Goal: Information Seeking & Learning: Compare options

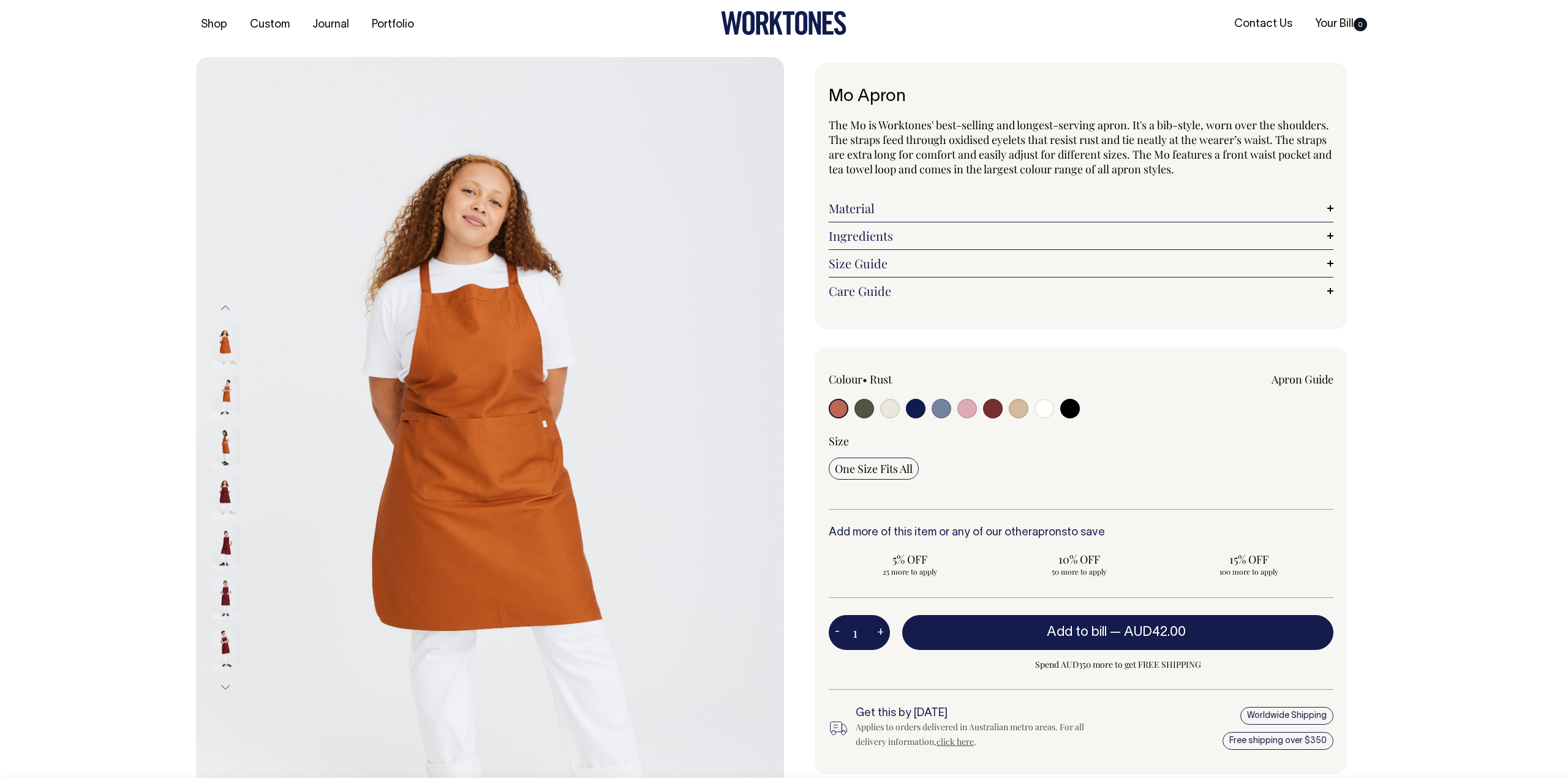
scroll to position [8, 0]
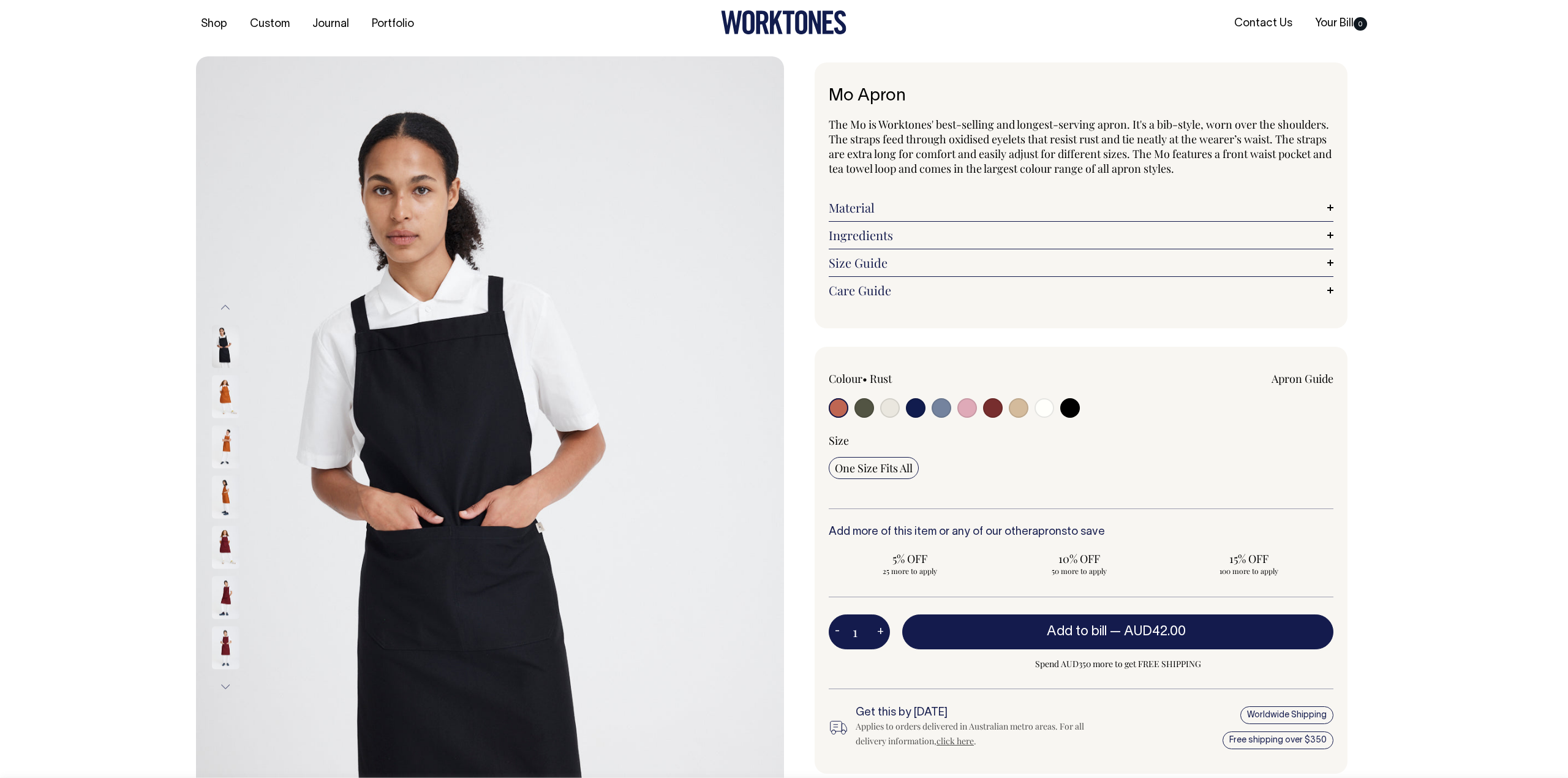
click at [867, 405] on input "radio" at bounding box center [864, 407] width 20 height 20
radio input "true"
select select "Olive"
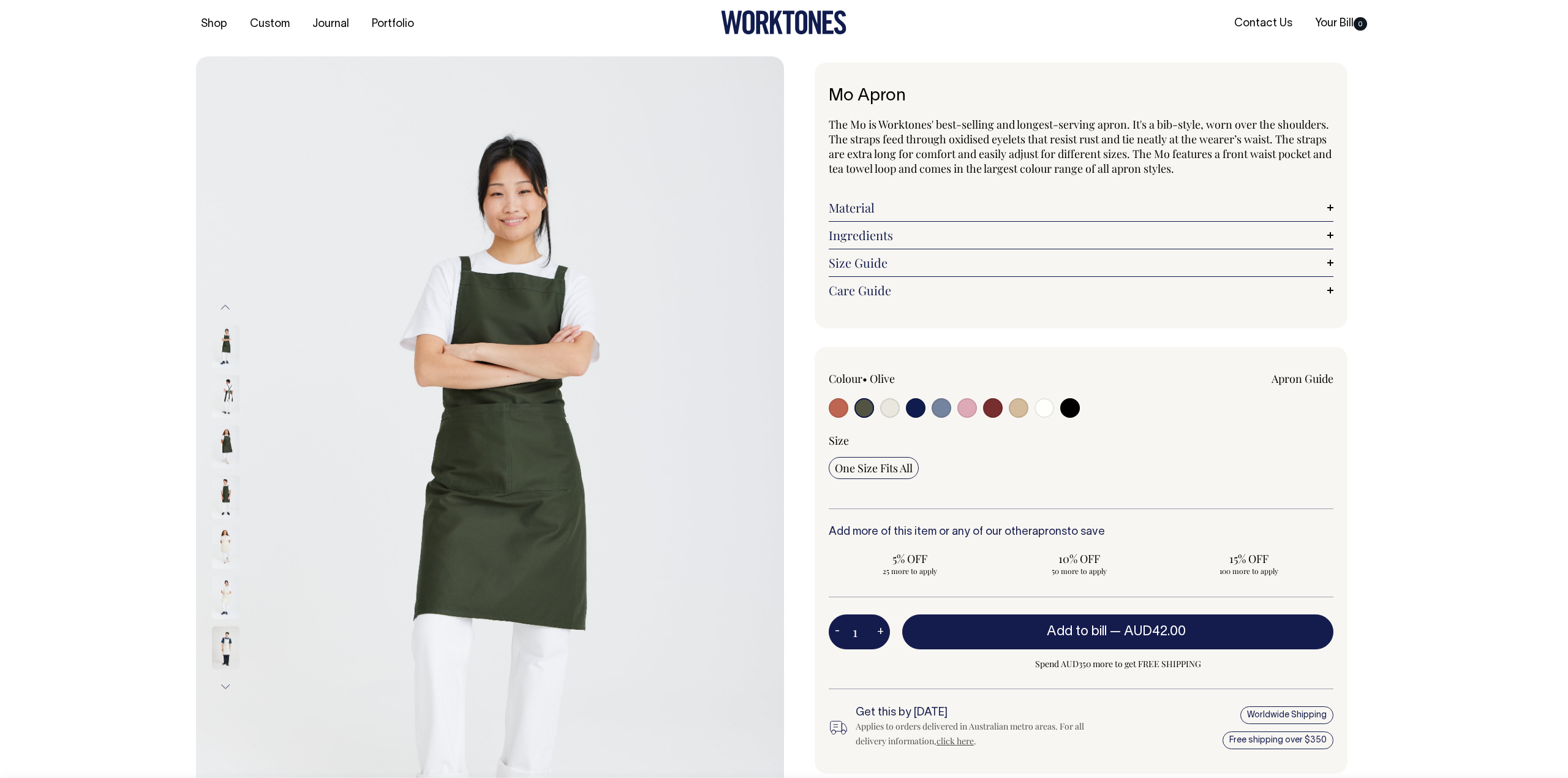
click at [1001, 408] on input "radio" at bounding box center [993, 407] width 20 height 20
radio input "true"
select select "Burgundy"
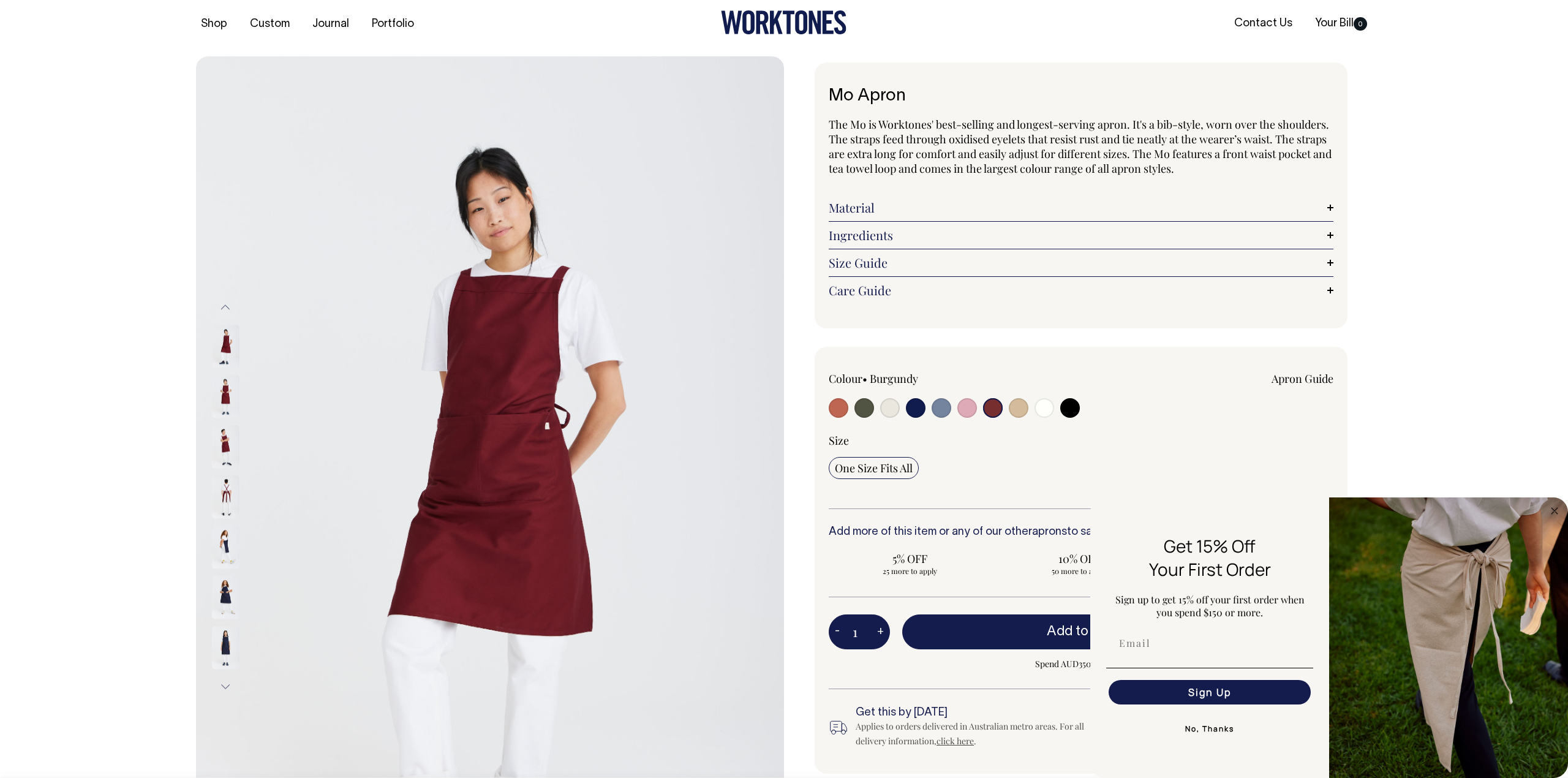
drag, startPoint x: 272, startPoint y: 128, endPoint x: 69, endPoint y: 120, distance: 203.2
click at [224, 304] on button "Previous" at bounding box center [224, 307] width 18 height 27
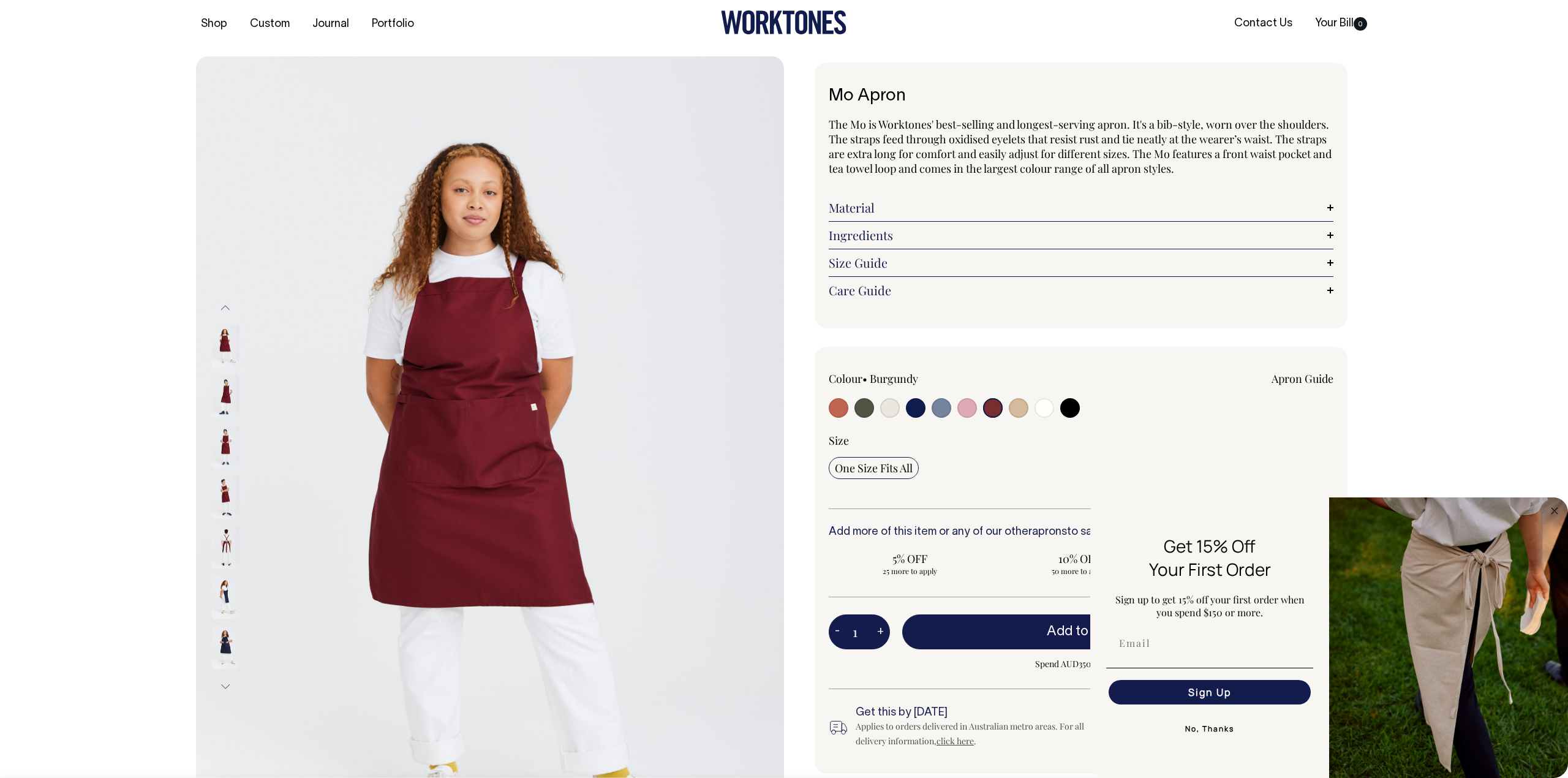
click at [226, 379] on img at bounding box center [225, 396] width 27 height 42
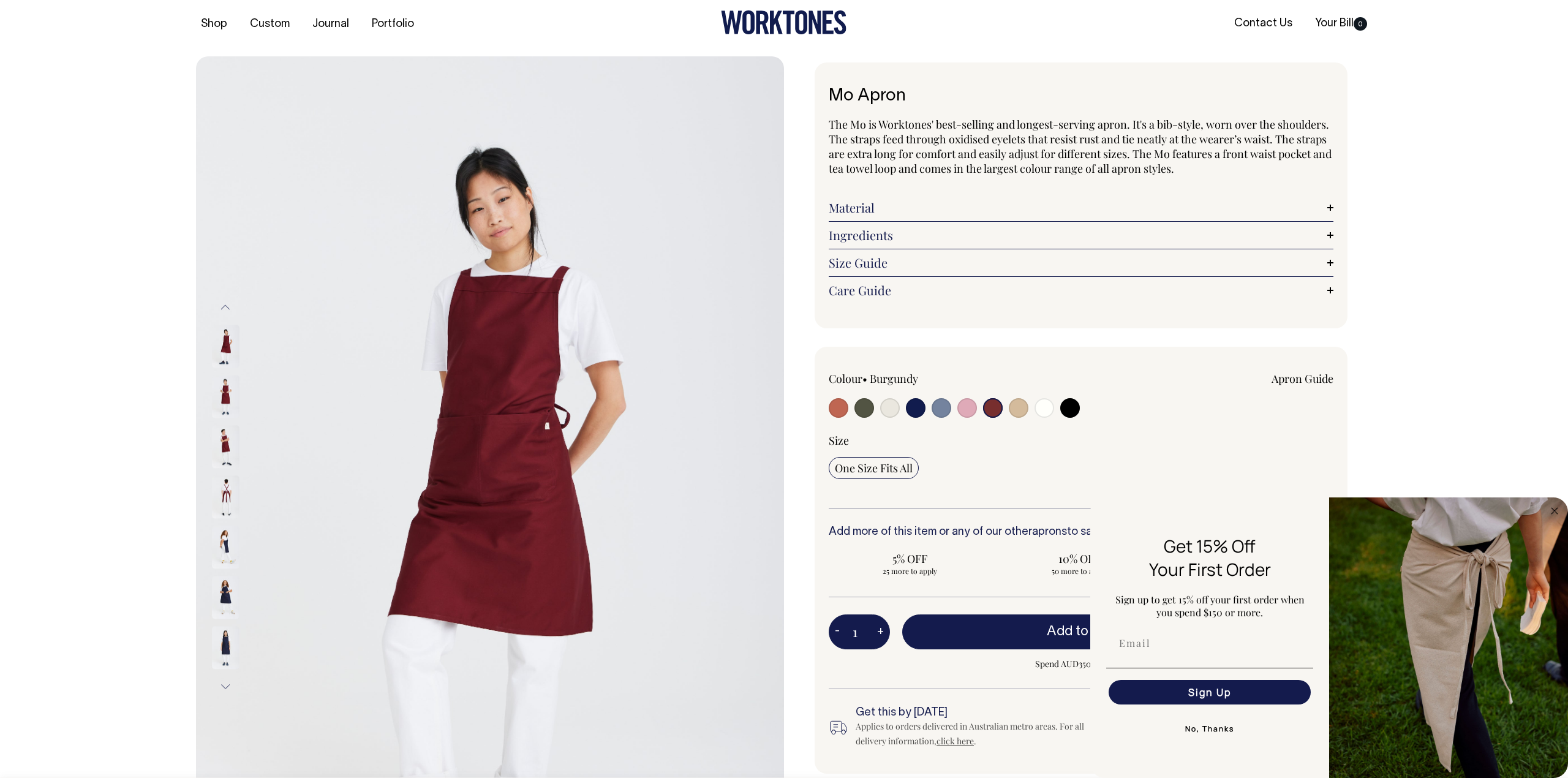
click at [223, 433] on img at bounding box center [225, 446] width 27 height 42
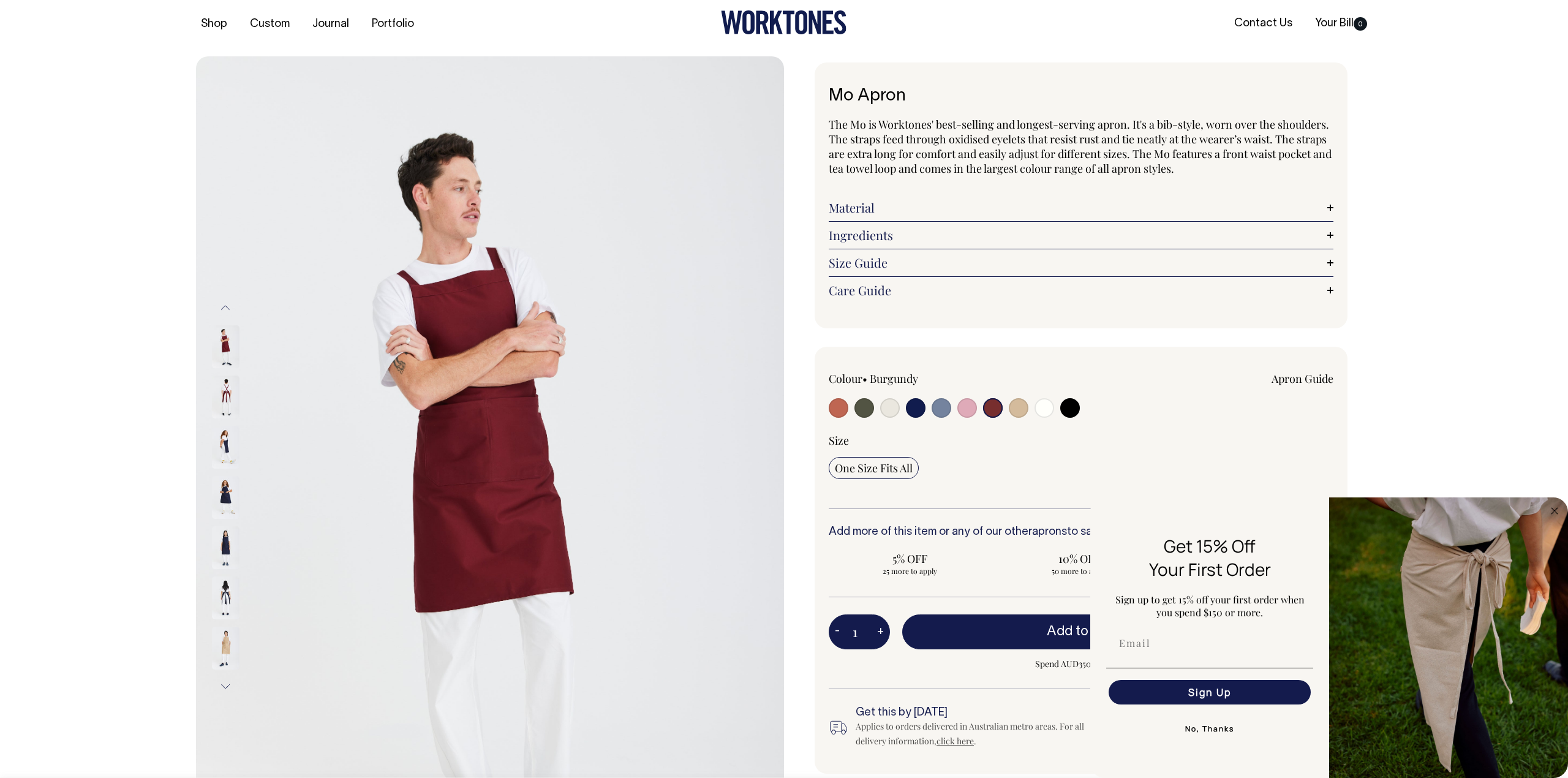
click at [225, 439] on img at bounding box center [225, 447] width 27 height 42
click at [232, 399] on img at bounding box center [225, 396] width 27 height 42
click at [227, 306] on button "Previous" at bounding box center [224, 307] width 18 height 27
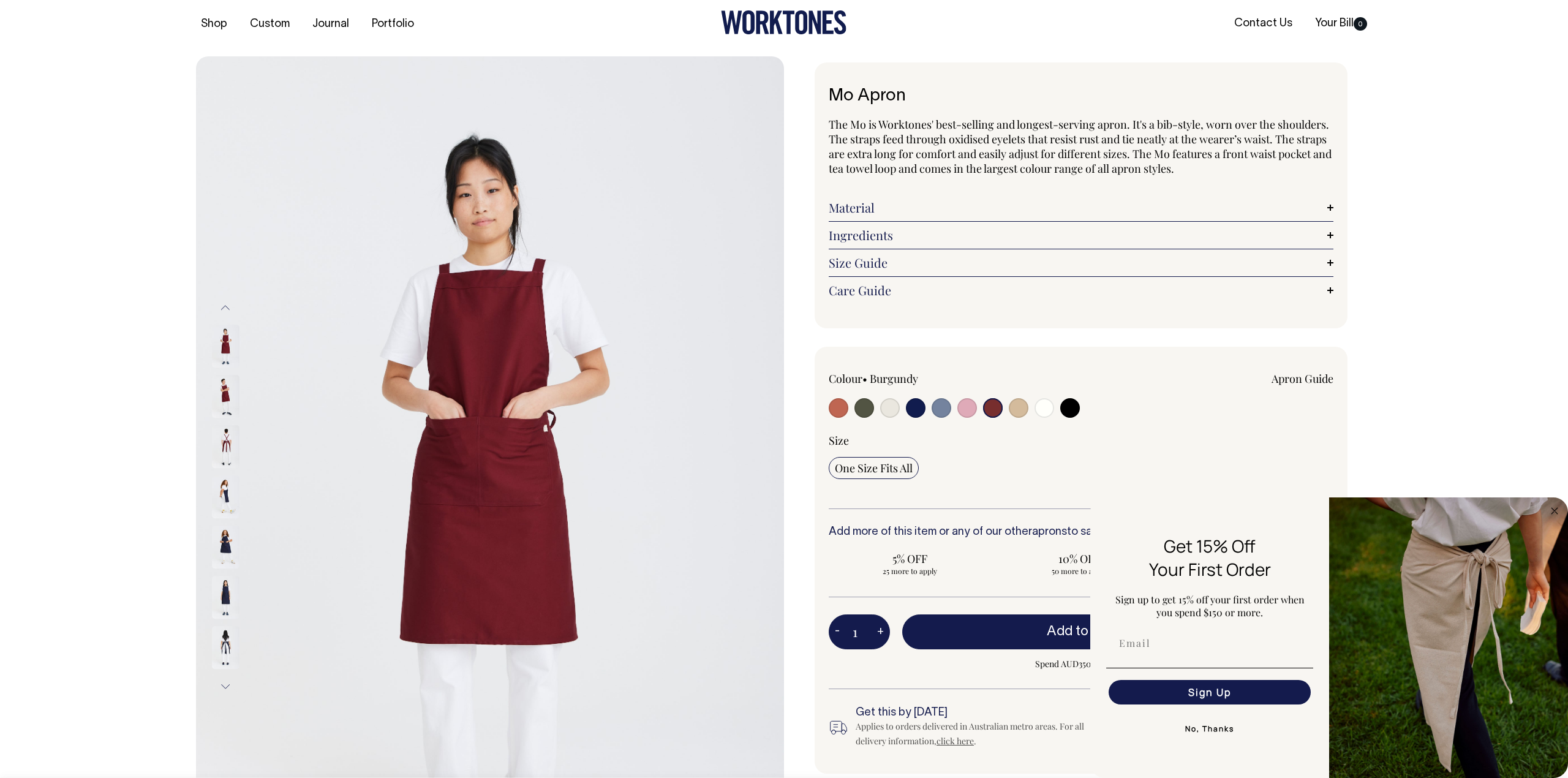
click at [227, 351] on img at bounding box center [225, 346] width 27 height 42
click at [916, 406] on input "radio" at bounding box center [916, 407] width 20 height 20
radio input "true"
select select "Dark Navy"
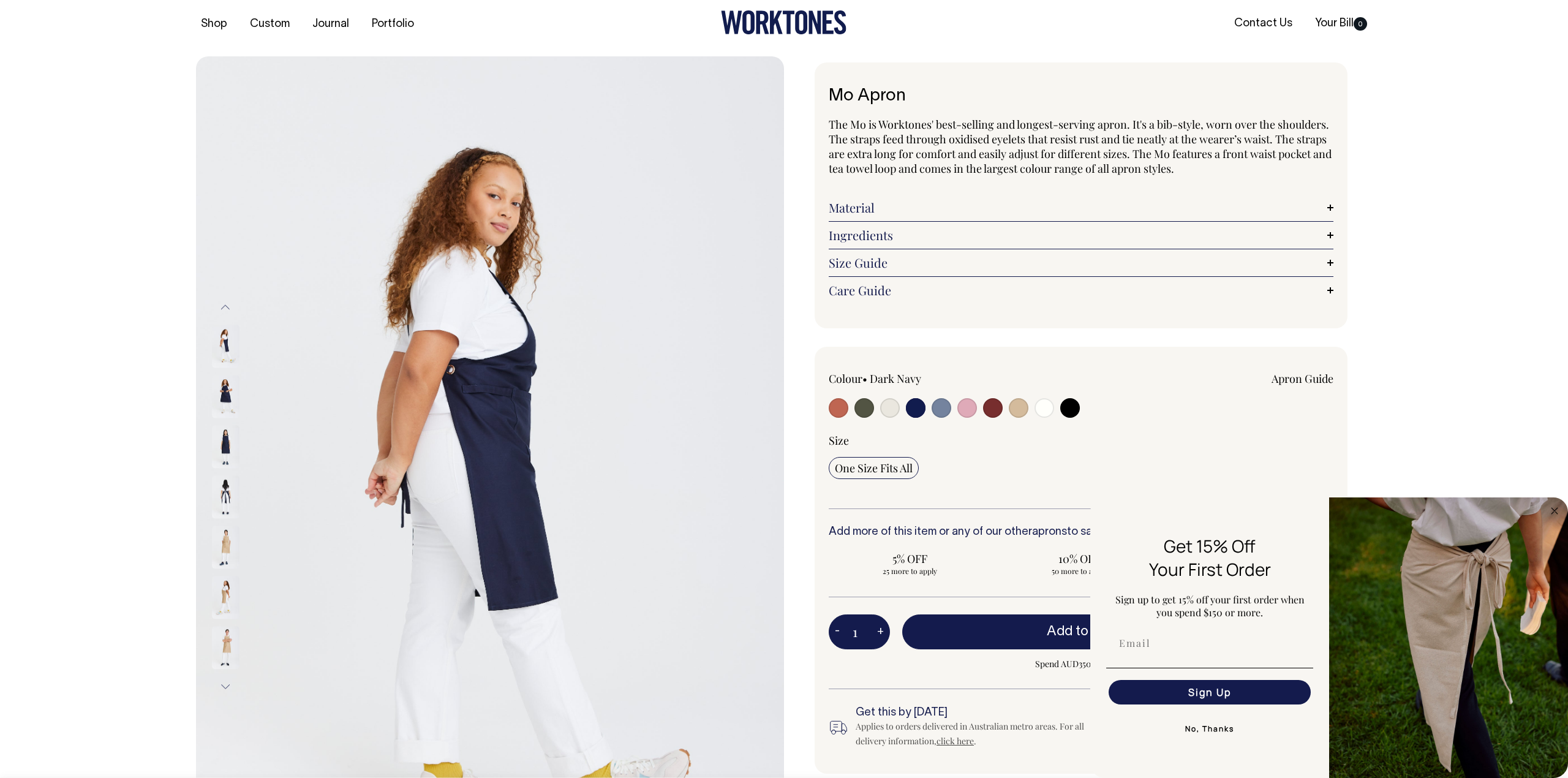
click at [229, 377] on img at bounding box center [225, 396] width 27 height 42
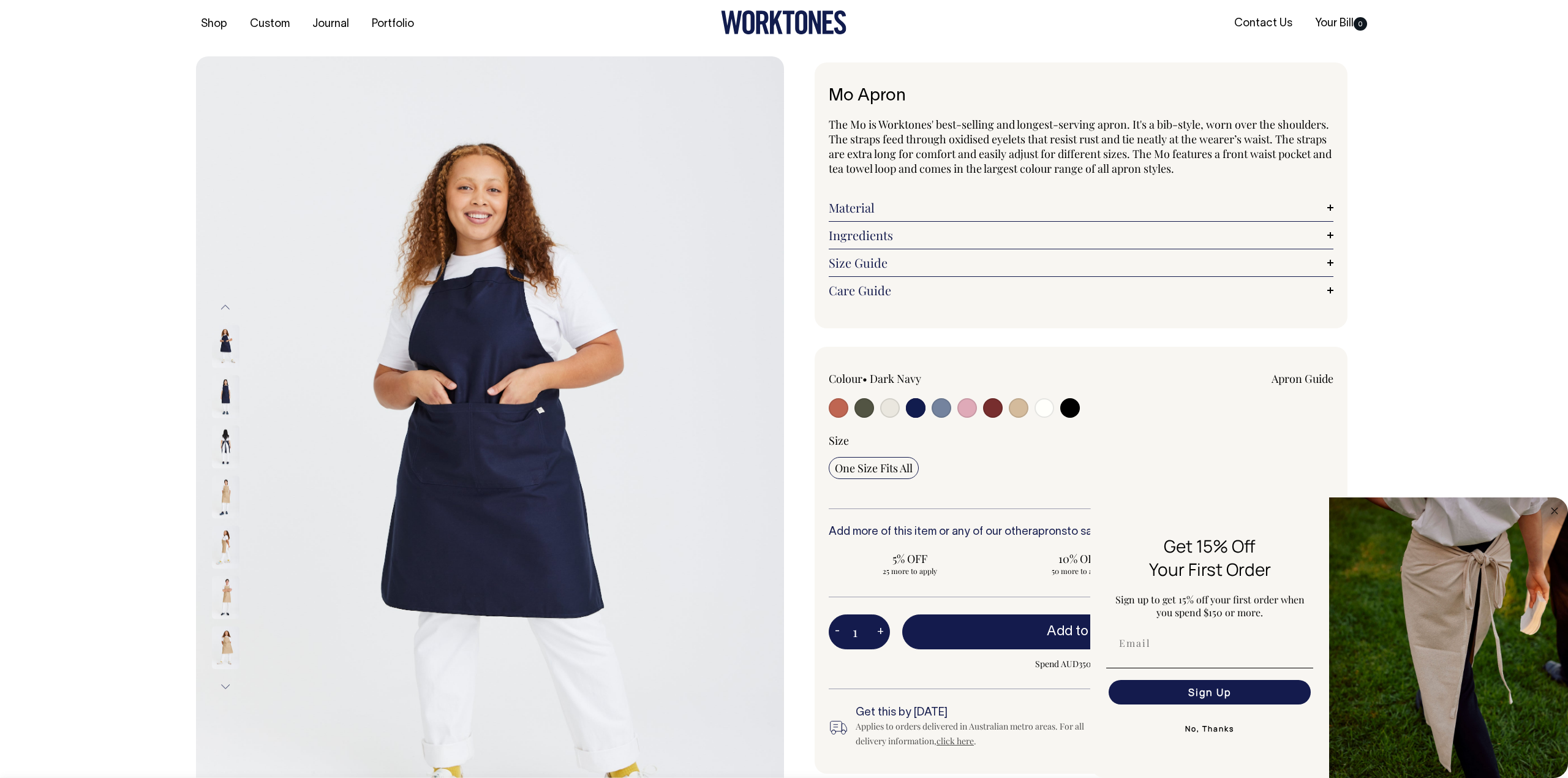
click at [223, 424] on div at bounding box center [241, 446] width 61 height 50
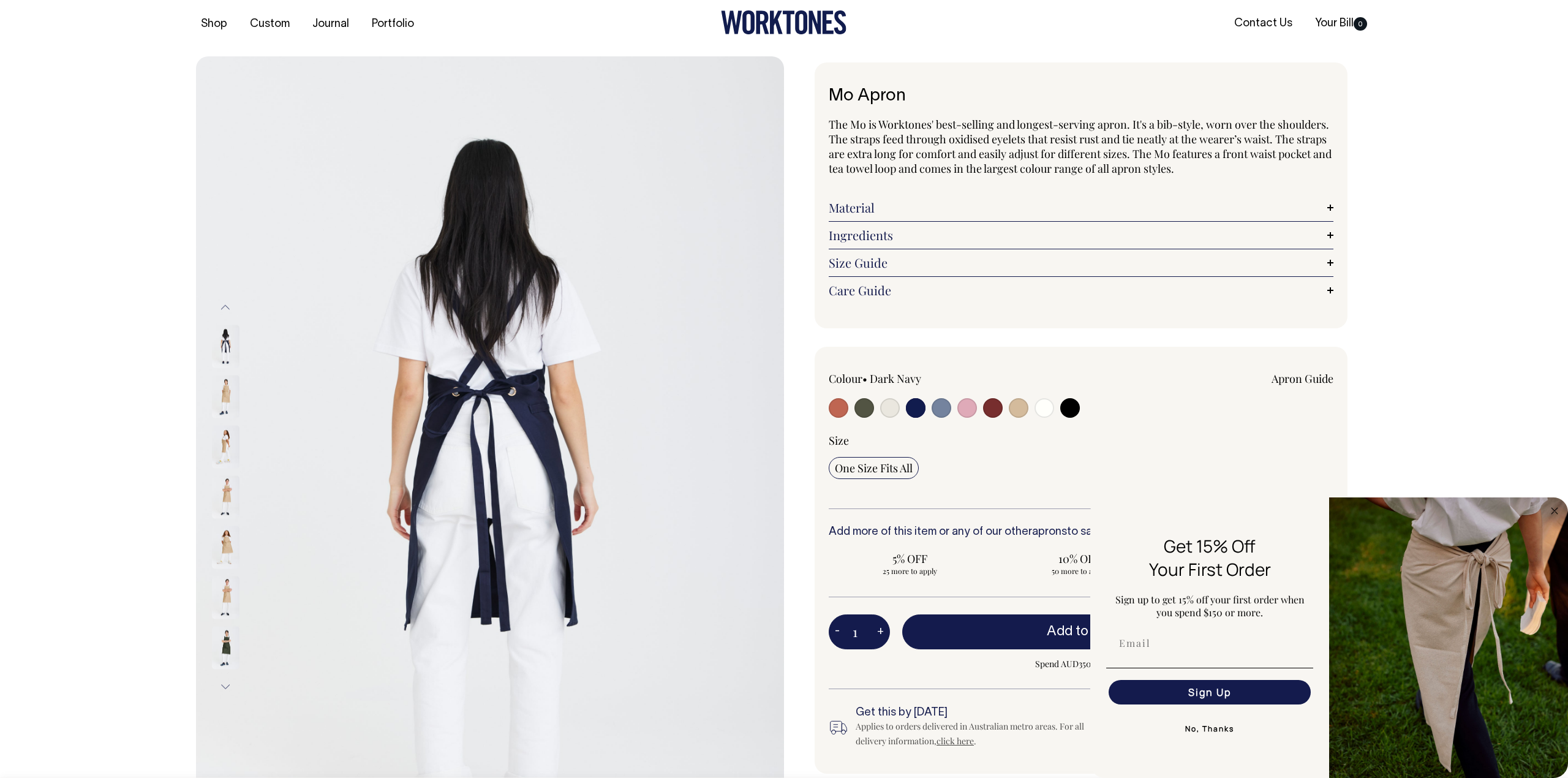
click at [224, 391] on div at bounding box center [241, 396] width 61 height 50
click at [228, 306] on button "Previous" at bounding box center [224, 307] width 18 height 27
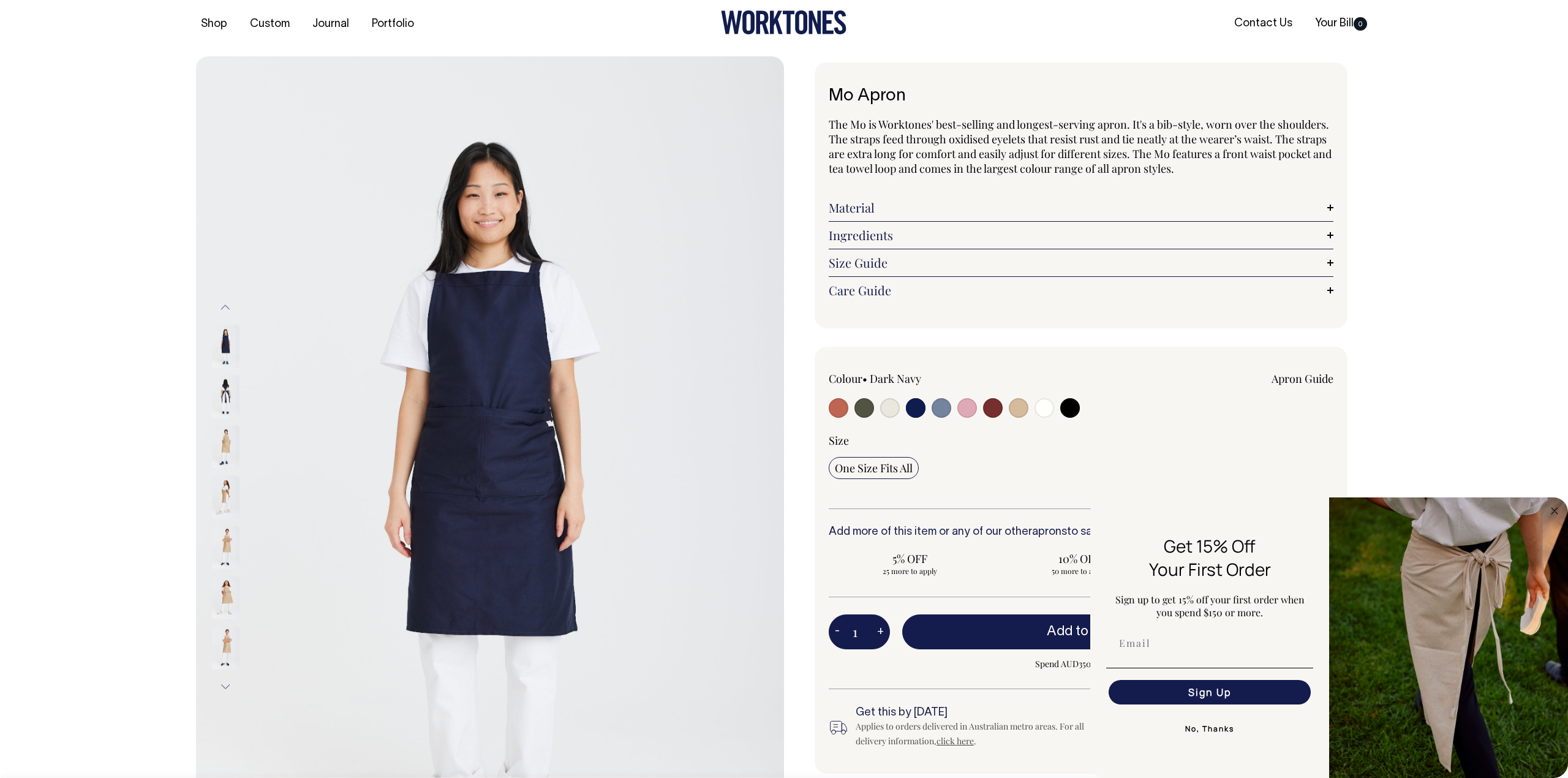
click at [228, 344] on img at bounding box center [225, 345] width 27 height 42
click at [224, 389] on img at bounding box center [225, 396] width 27 height 42
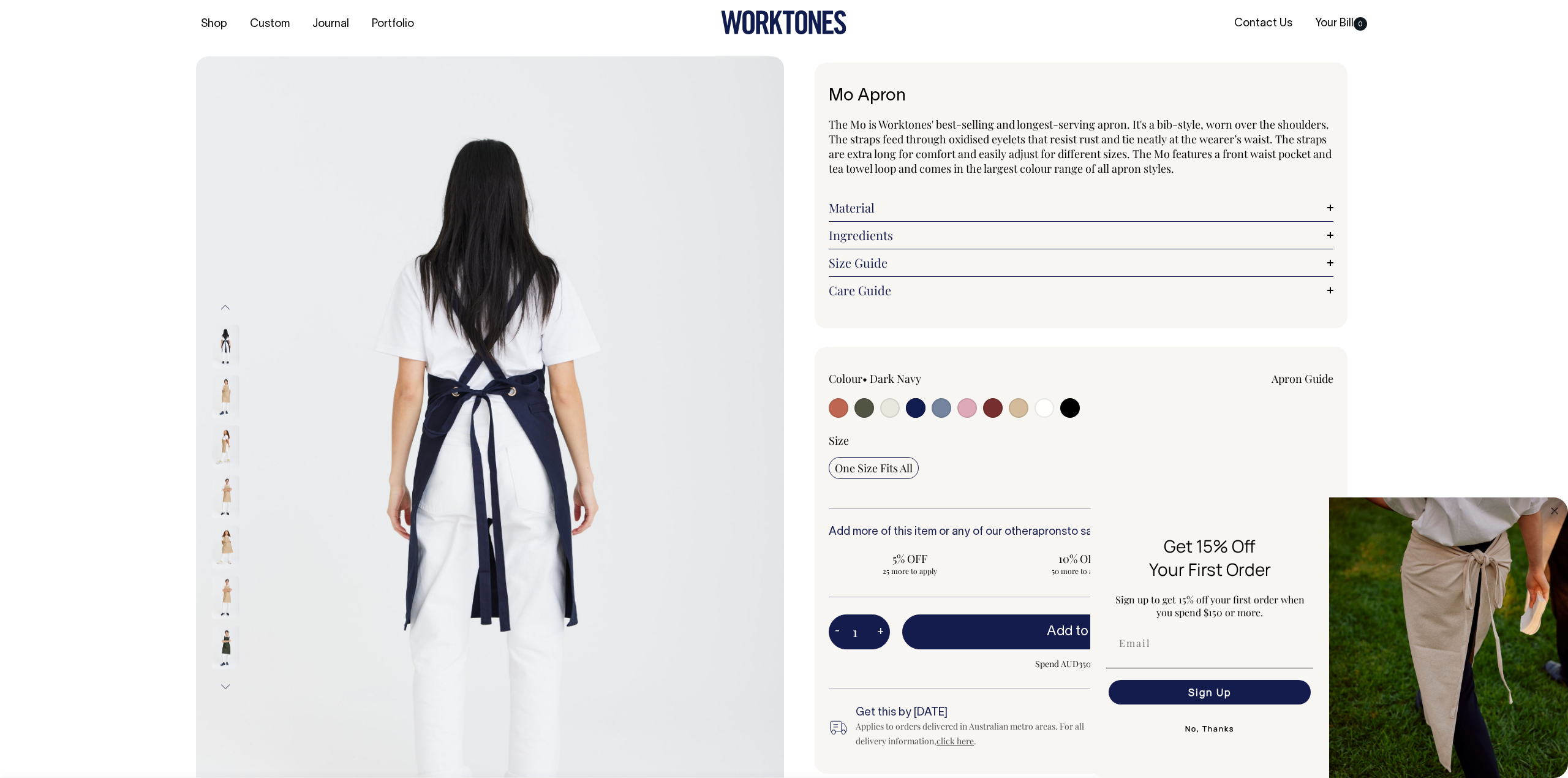
click at [227, 308] on button "Previous" at bounding box center [224, 307] width 18 height 27
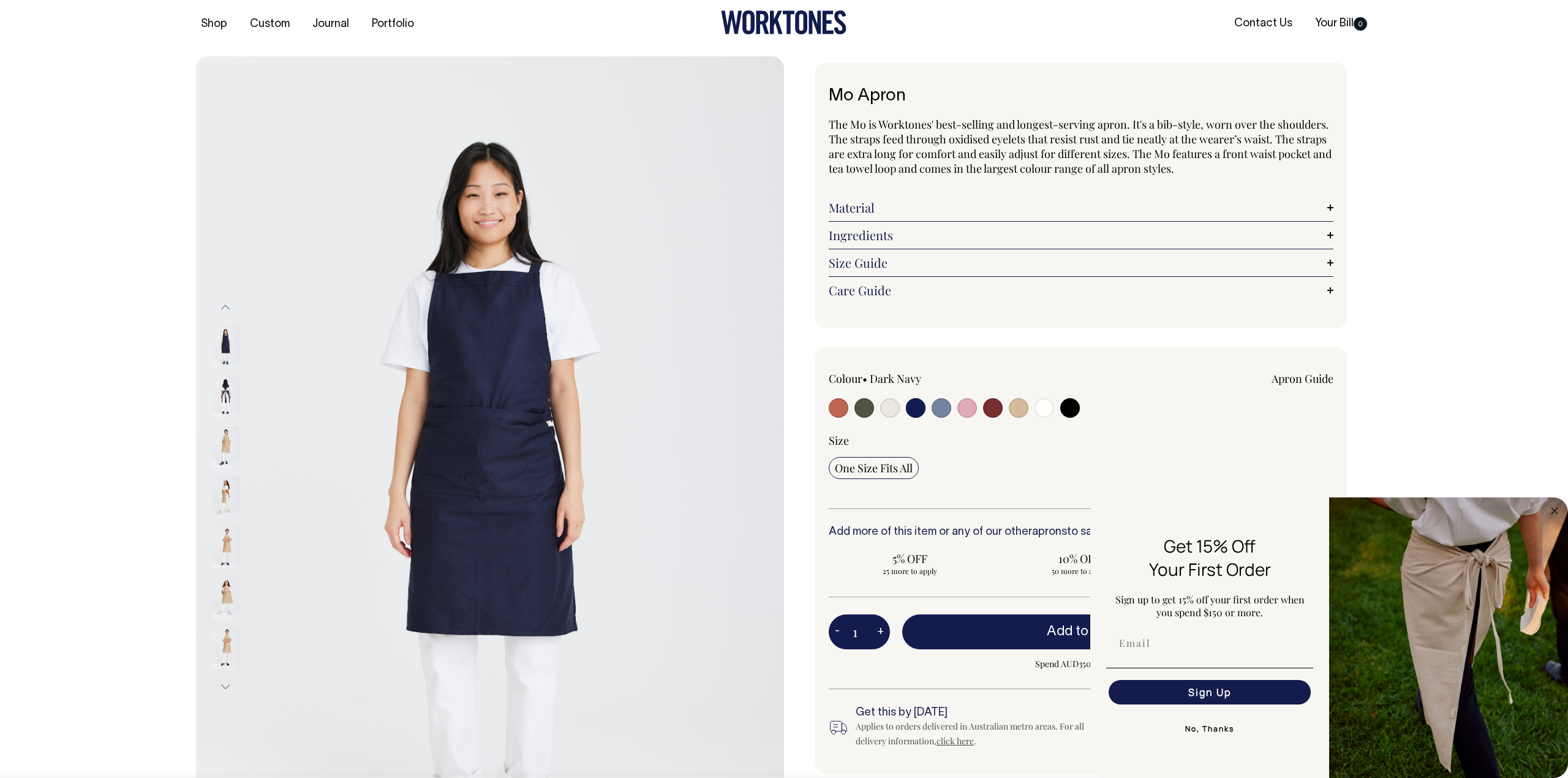
click at [228, 347] on img at bounding box center [225, 345] width 27 height 42
drag, startPoint x: 517, startPoint y: 333, endPoint x: 504, endPoint y: 333, distance: 13.0
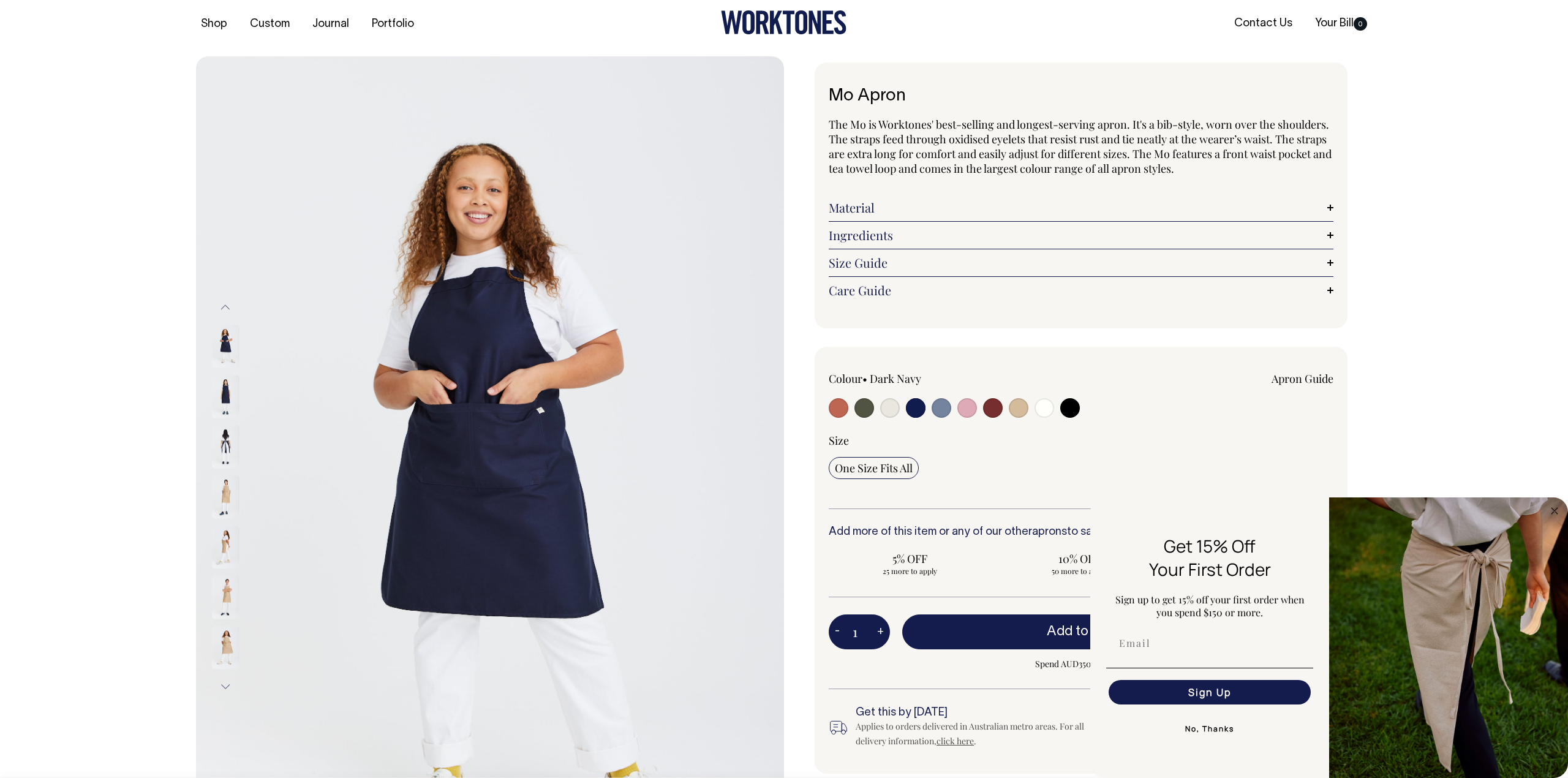
click at [1014, 405] on input "radio" at bounding box center [1018, 407] width 20 height 20
radio input "true"
select select "Khaki"
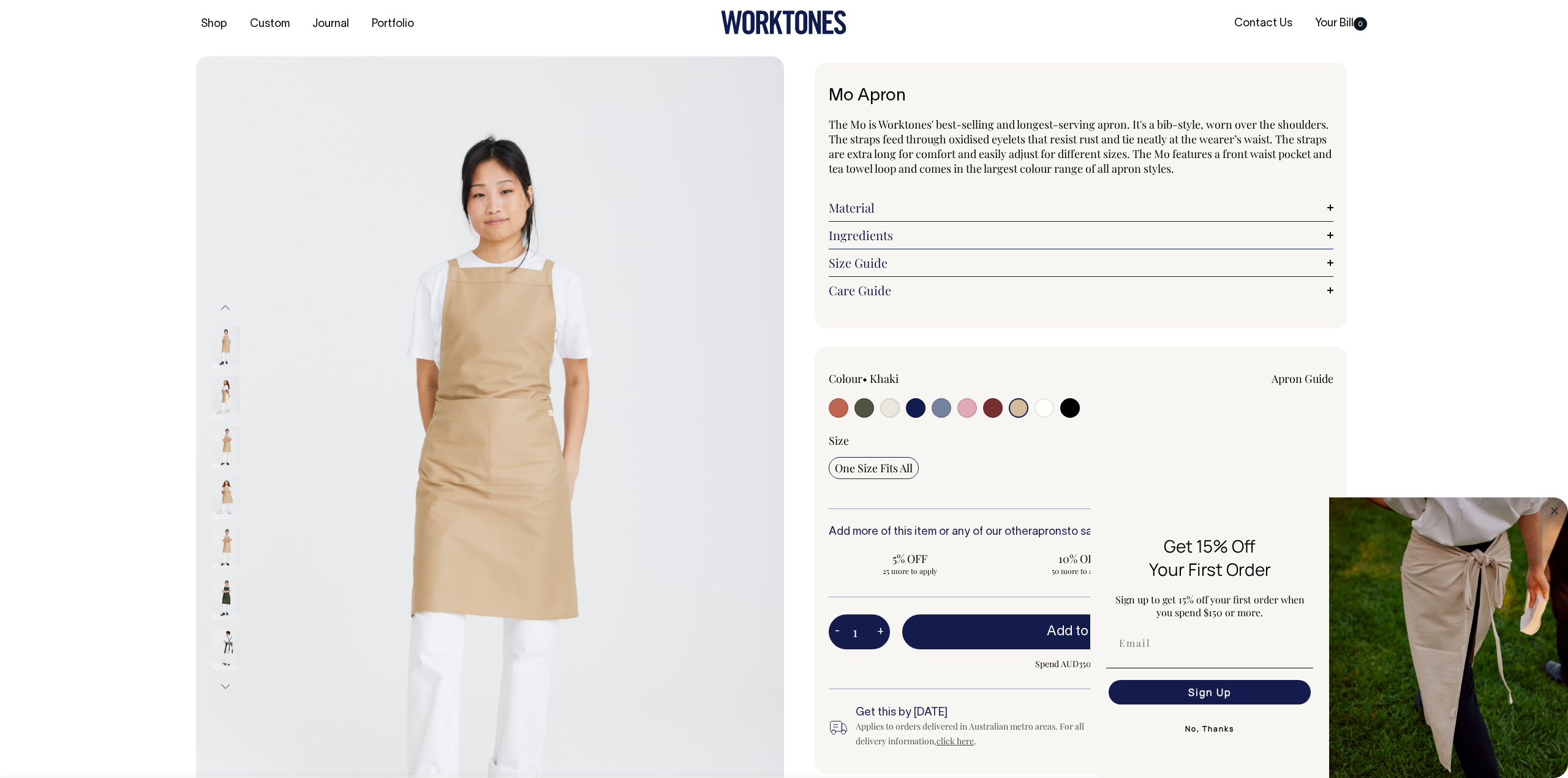
click at [999, 408] on input "radio" at bounding box center [993, 407] width 20 height 20
radio input "true"
select select "Burgundy"
click at [1015, 408] on input "radio" at bounding box center [1018, 407] width 20 height 20
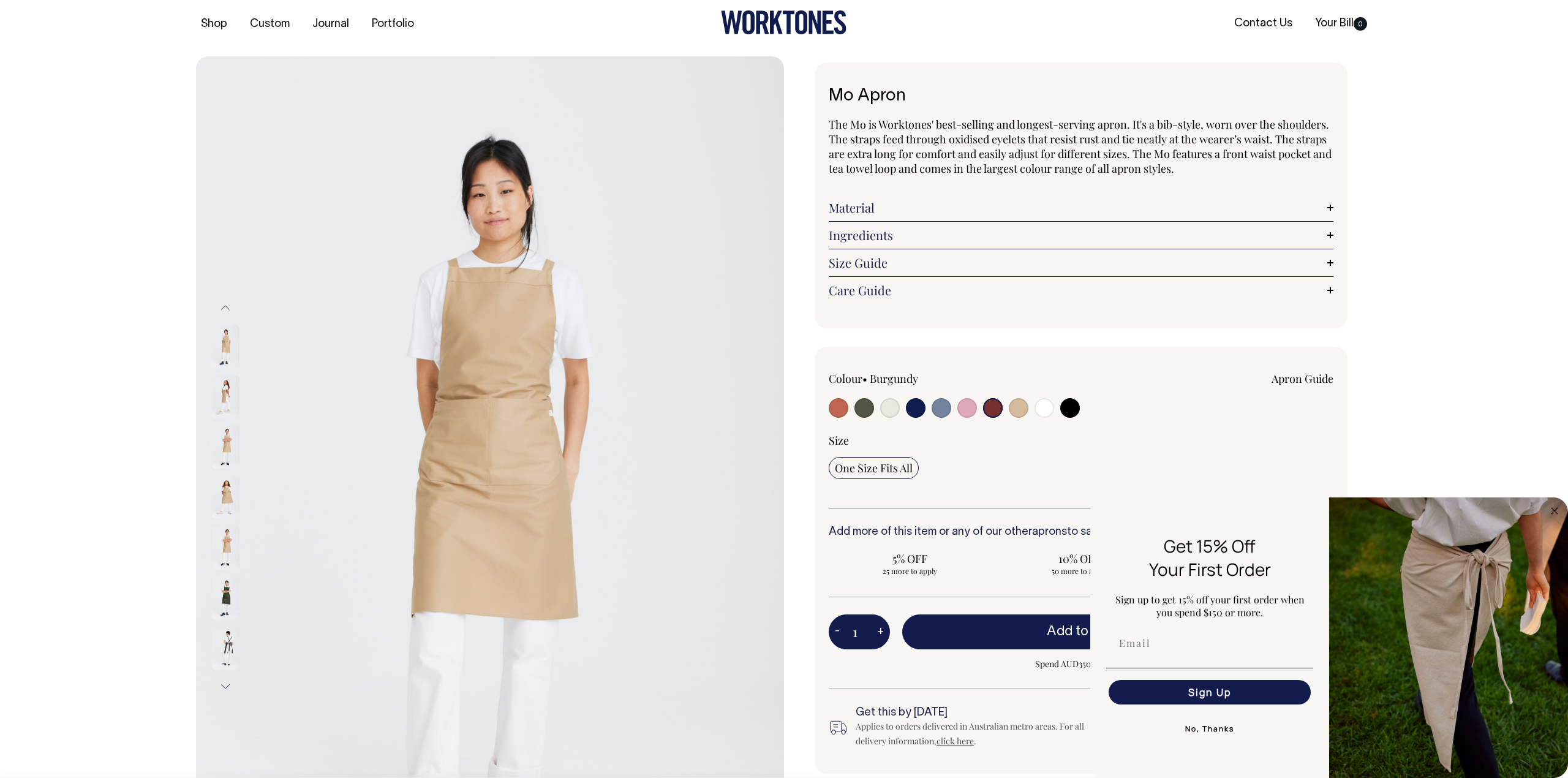
radio input "true"
select select "Khaki"
click at [228, 339] on img at bounding box center [225, 346] width 27 height 42
click at [224, 377] on img at bounding box center [225, 396] width 27 height 42
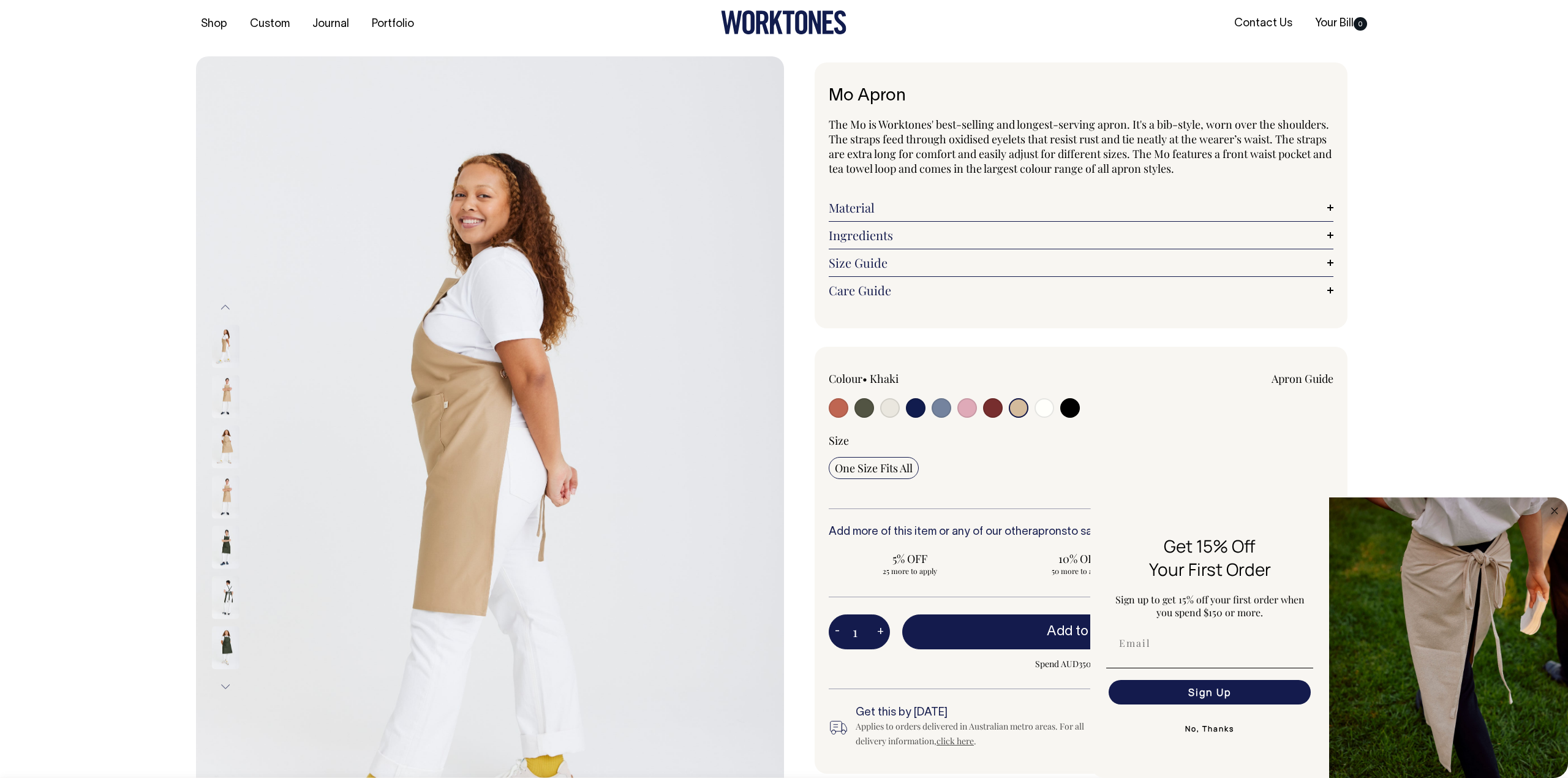
click at [226, 392] on img at bounding box center [225, 396] width 27 height 42
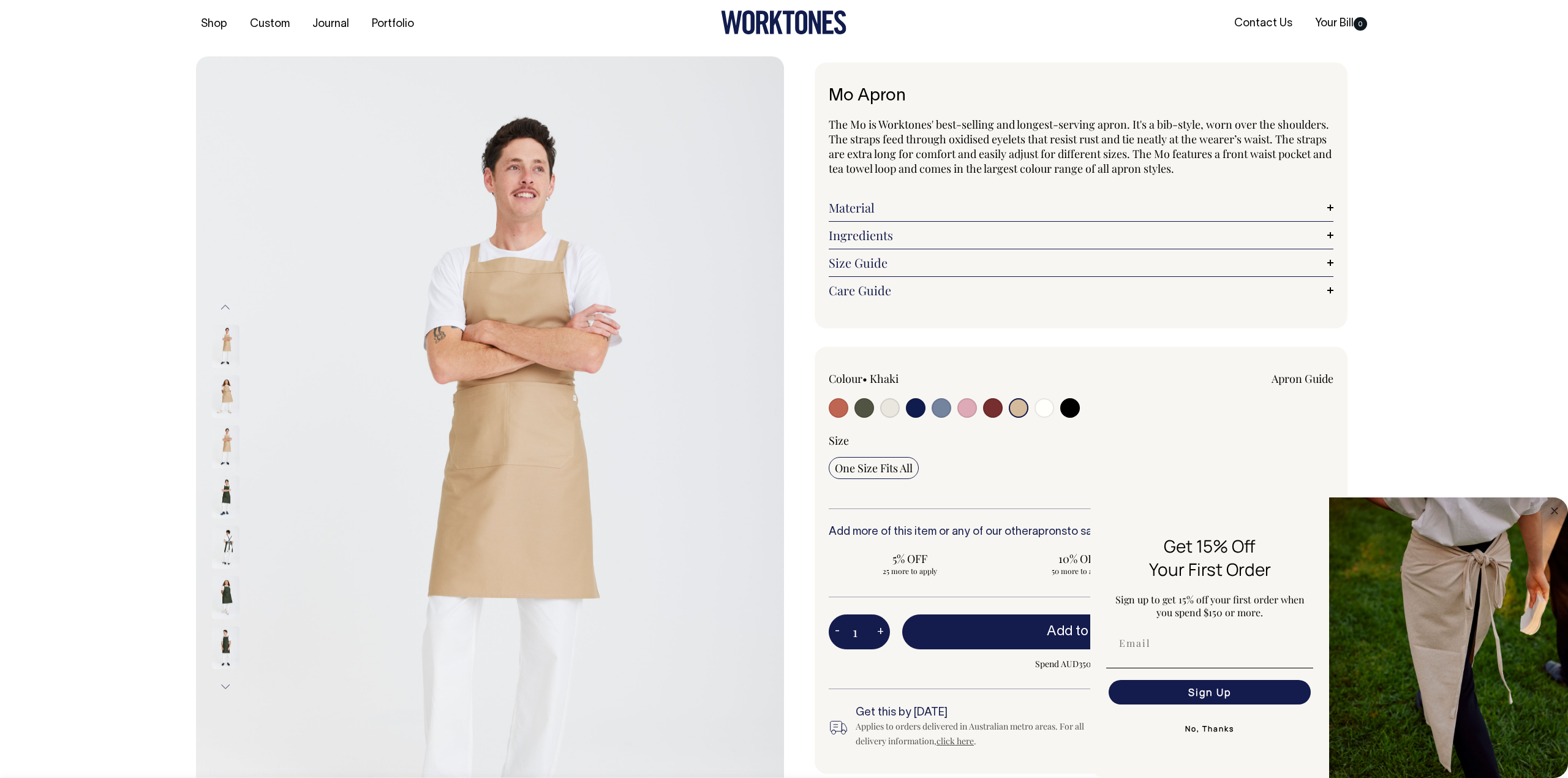
click at [226, 398] on img at bounding box center [225, 396] width 27 height 42
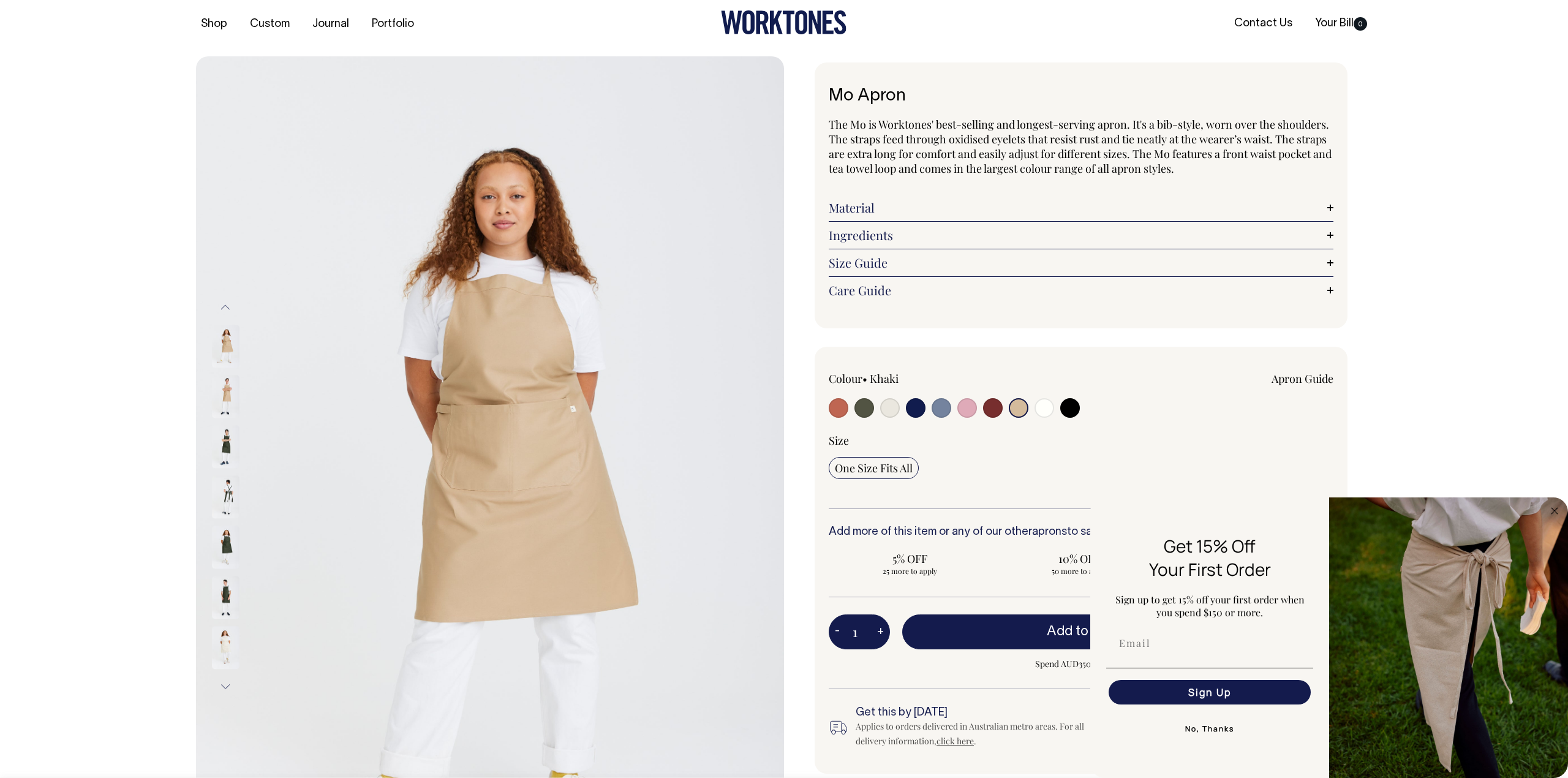
click at [224, 429] on img at bounding box center [225, 446] width 27 height 42
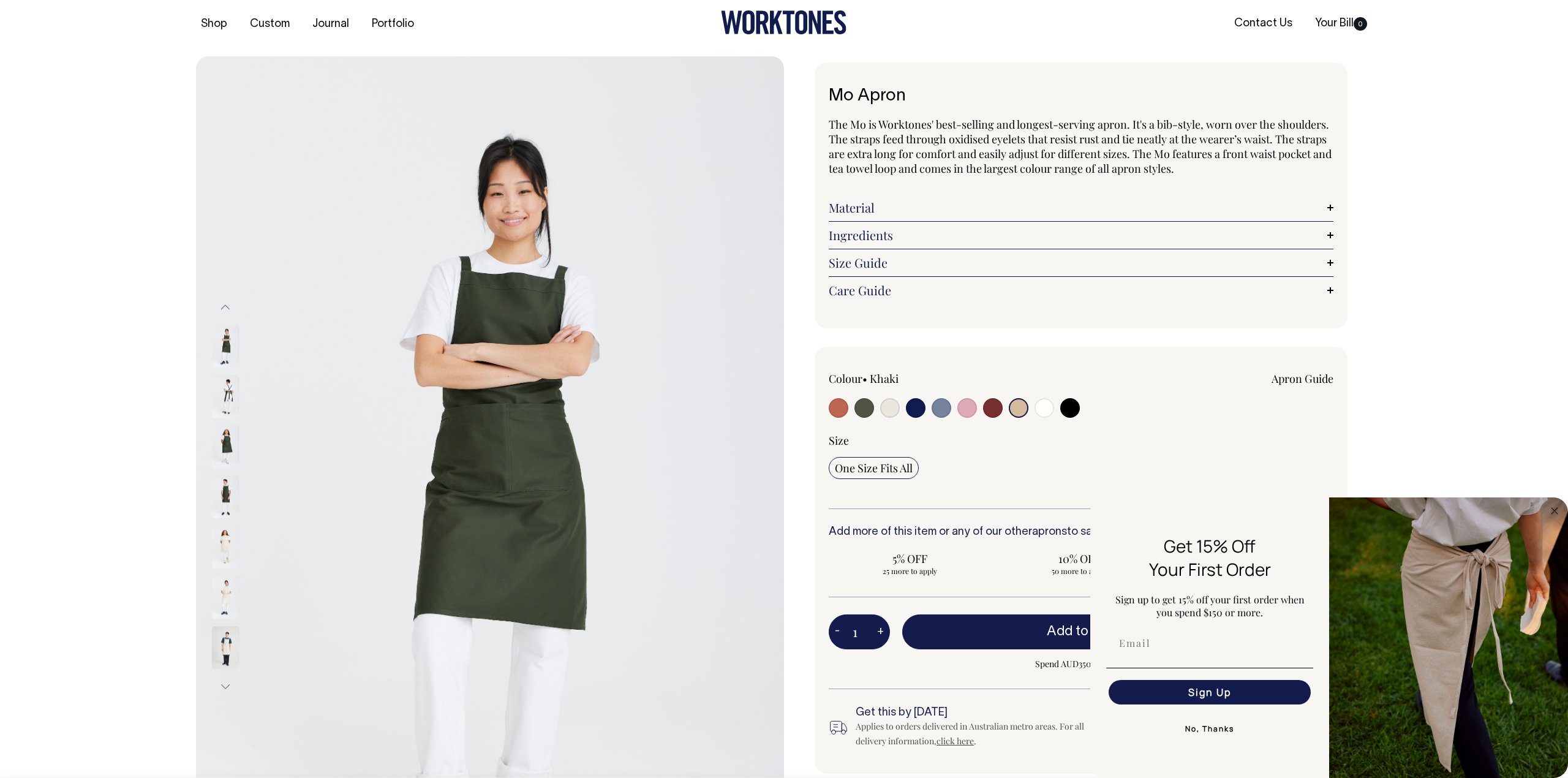
click at [228, 400] on img at bounding box center [225, 396] width 27 height 42
